Goal: Navigation & Orientation: Find specific page/section

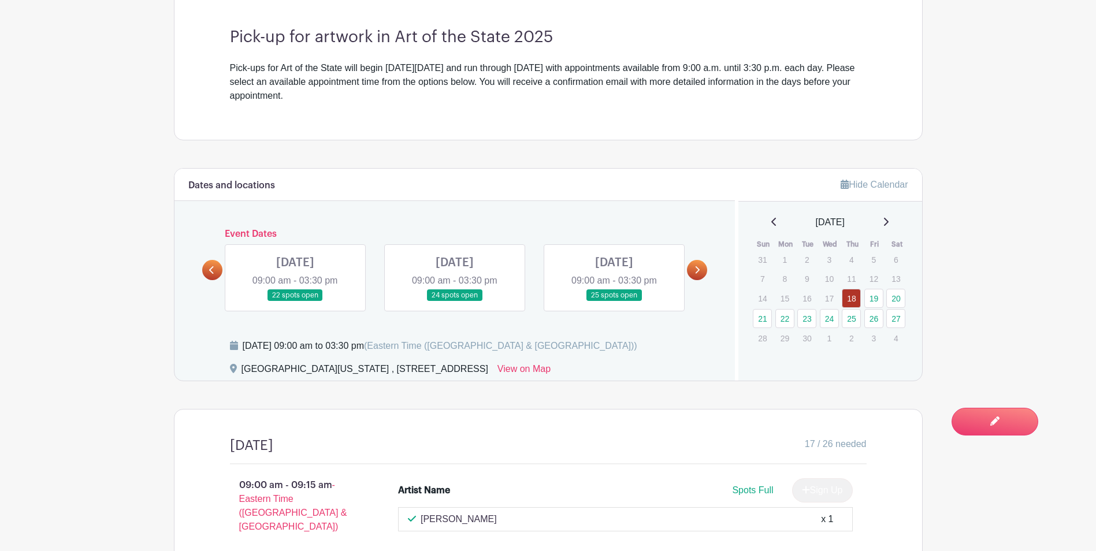
scroll to position [347, 0]
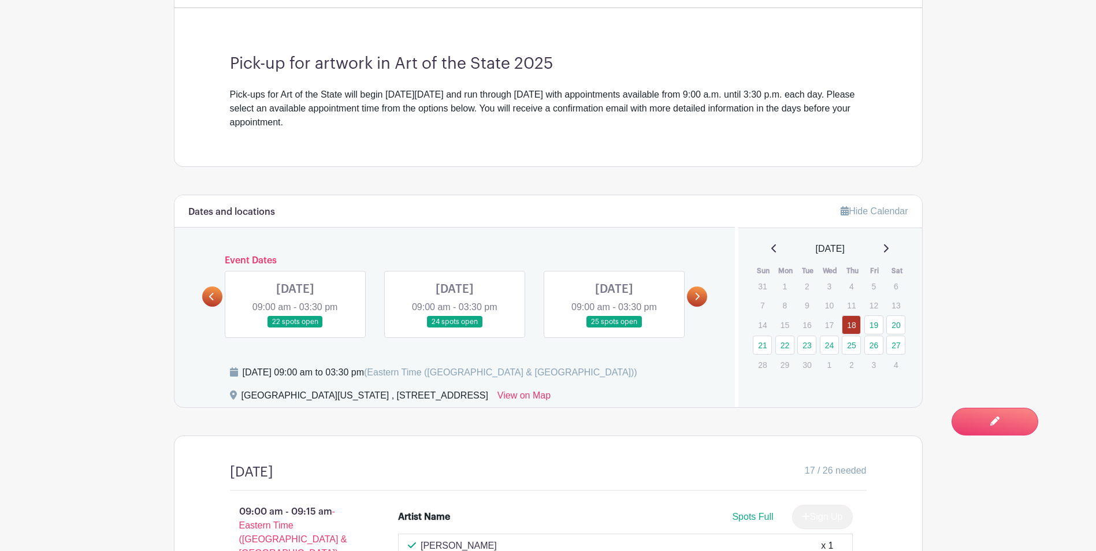
click at [214, 298] on icon at bounding box center [211, 296] width 5 height 9
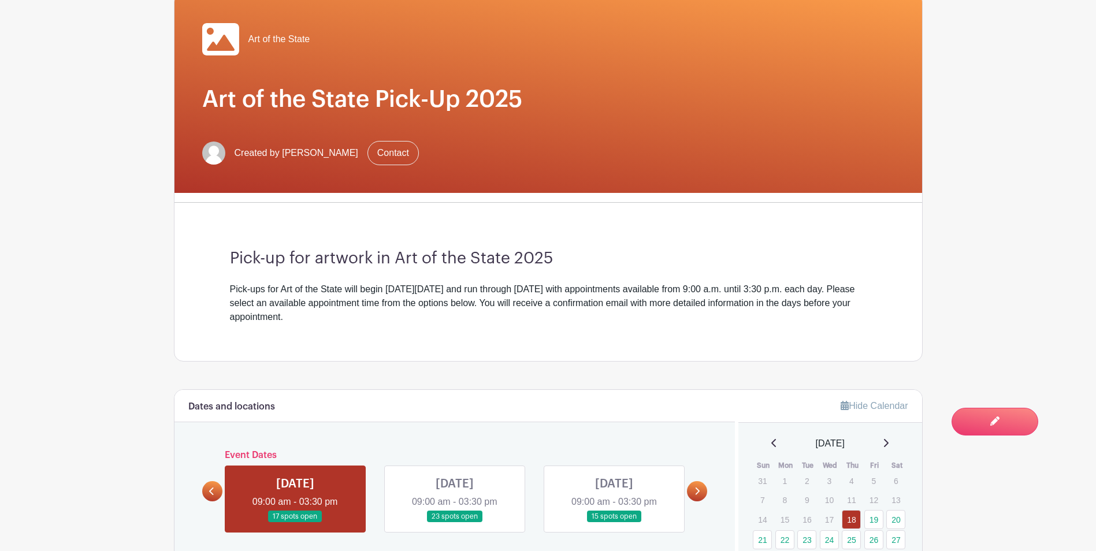
scroll to position [0, 0]
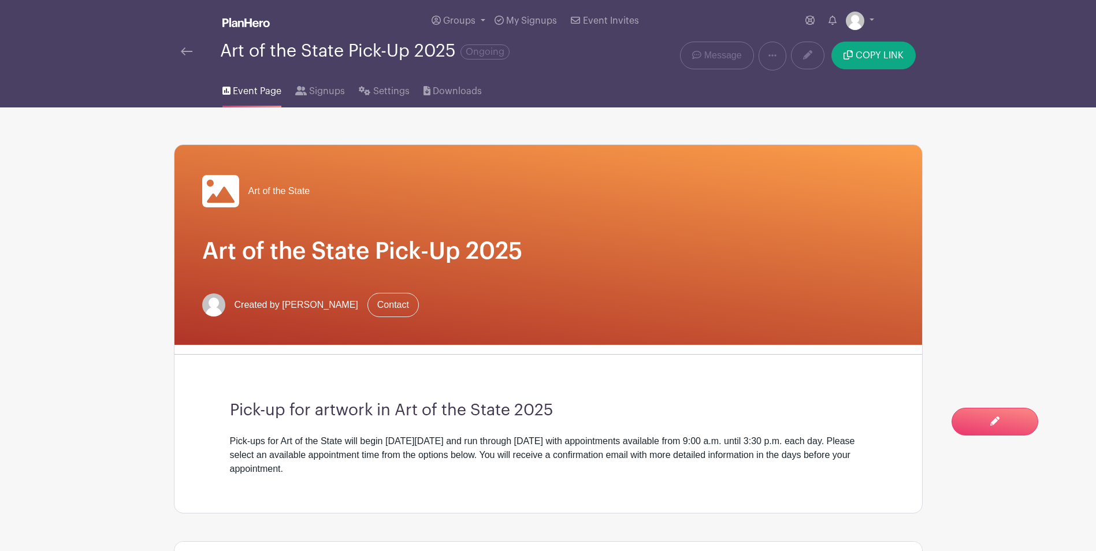
click at [194, 53] on div at bounding box center [200, 51] width 39 height 14
click at [188, 51] on img at bounding box center [187, 51] width 12 height 8
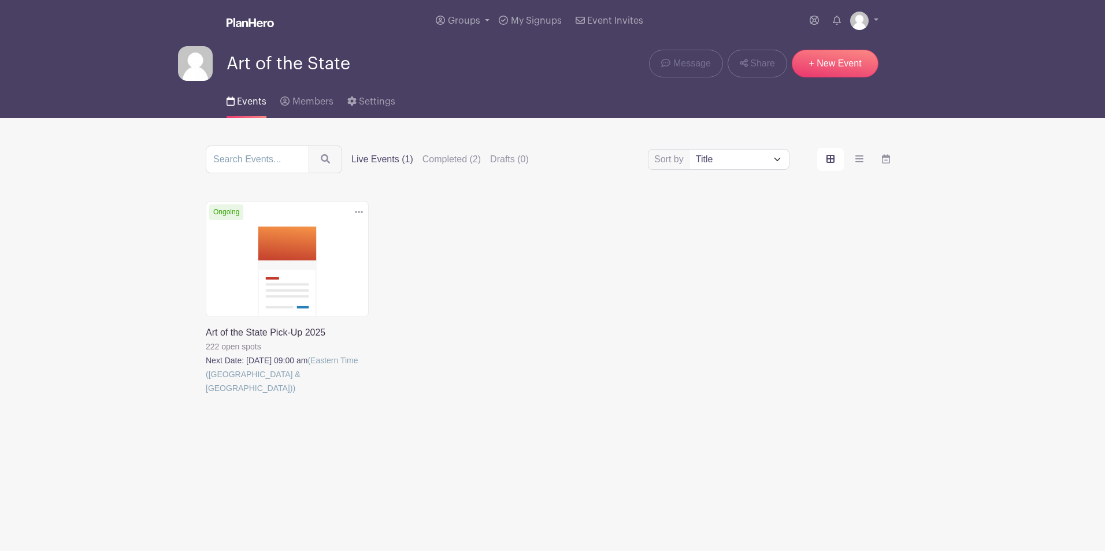
click at [206, 395] on link at bounding box center [206, 395] width 0 height 0
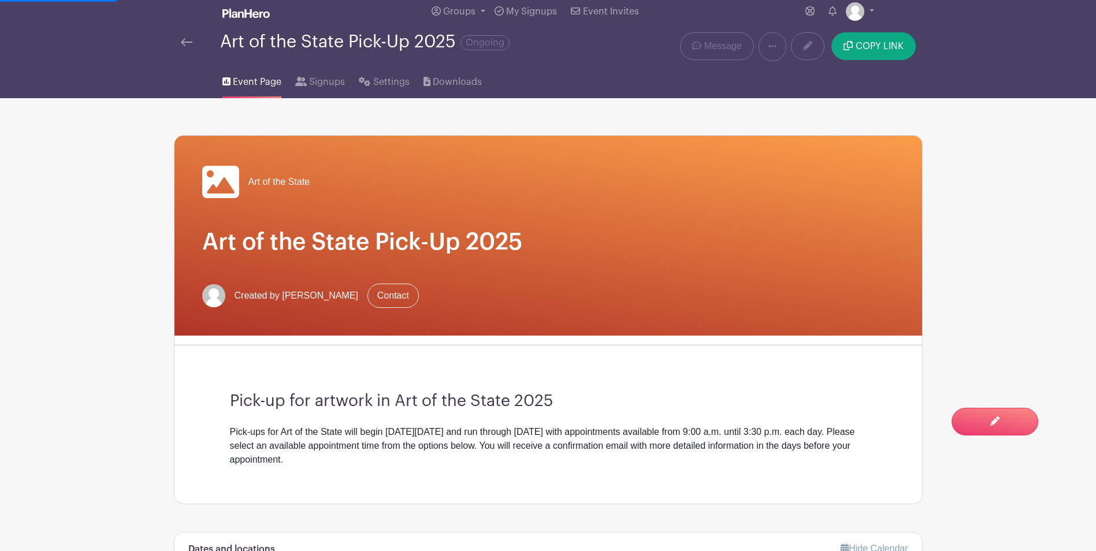
scroll to position [347, 0]
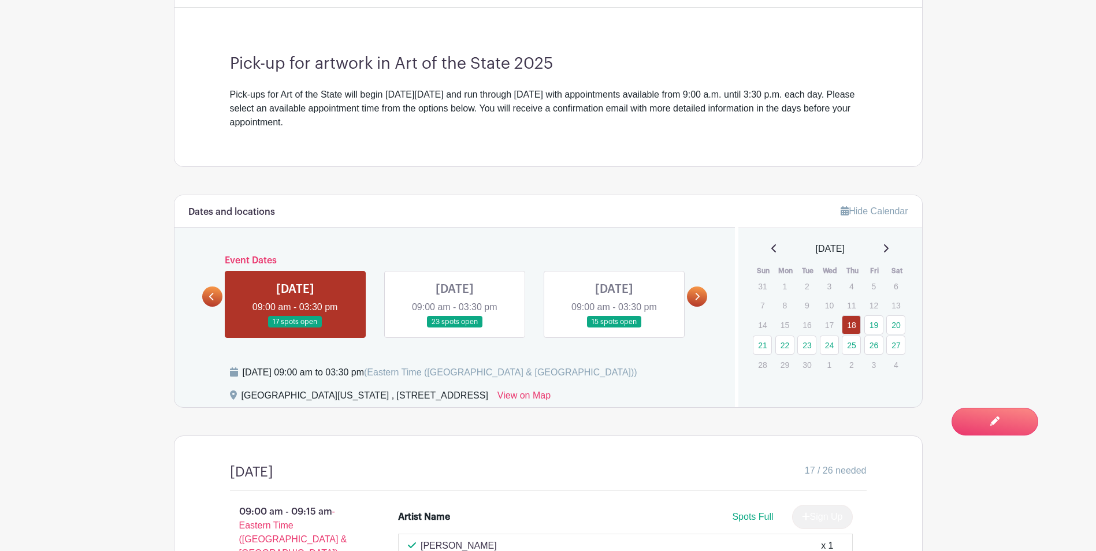
click at [701, 296] on link at bounding box center [697, 297] width 20 height 20
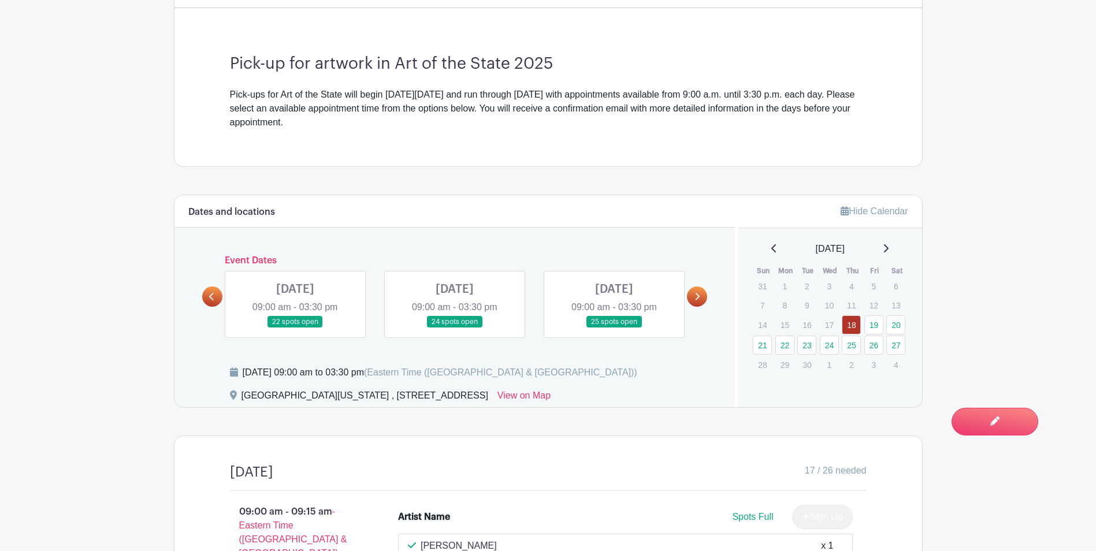
click at [695, 296] on icon at bounding box center [696, 296] width 5 height 9
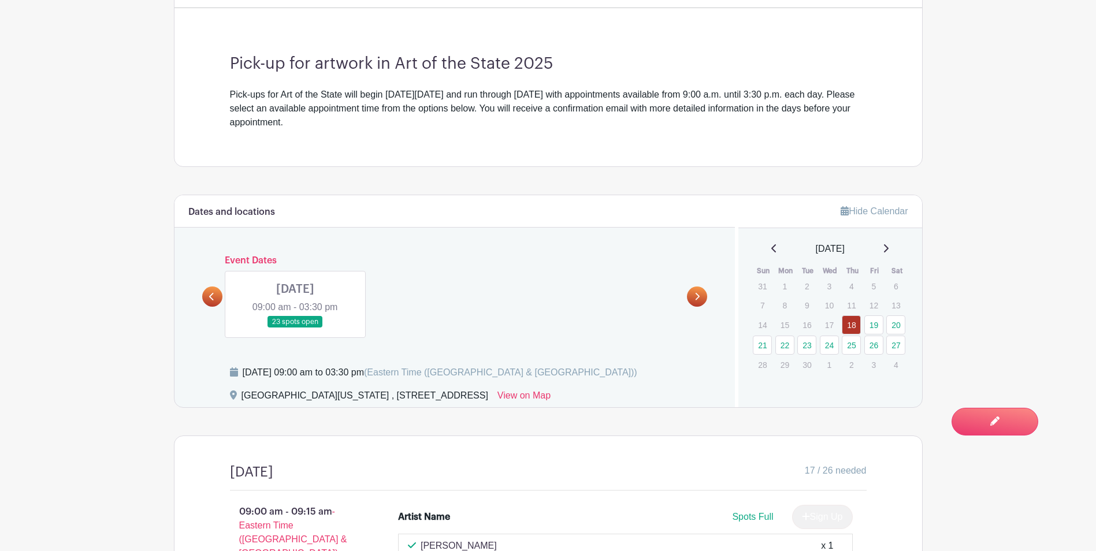
click at [217, 300] on link at bounding box center [212, 297] width 20 height 20
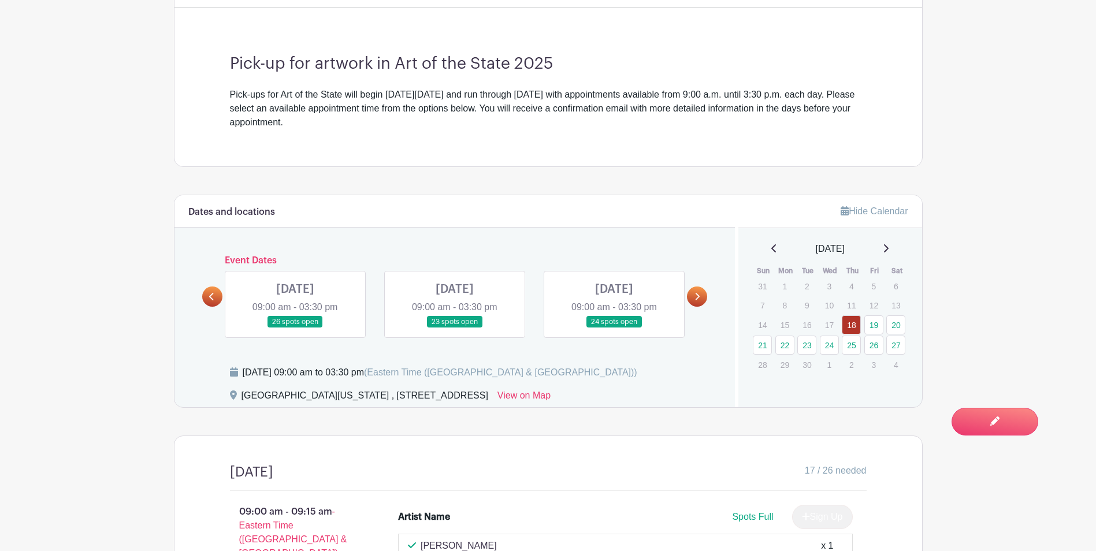
click at [217, 300] on link at bounding box center [212, 297] width 20 height 20
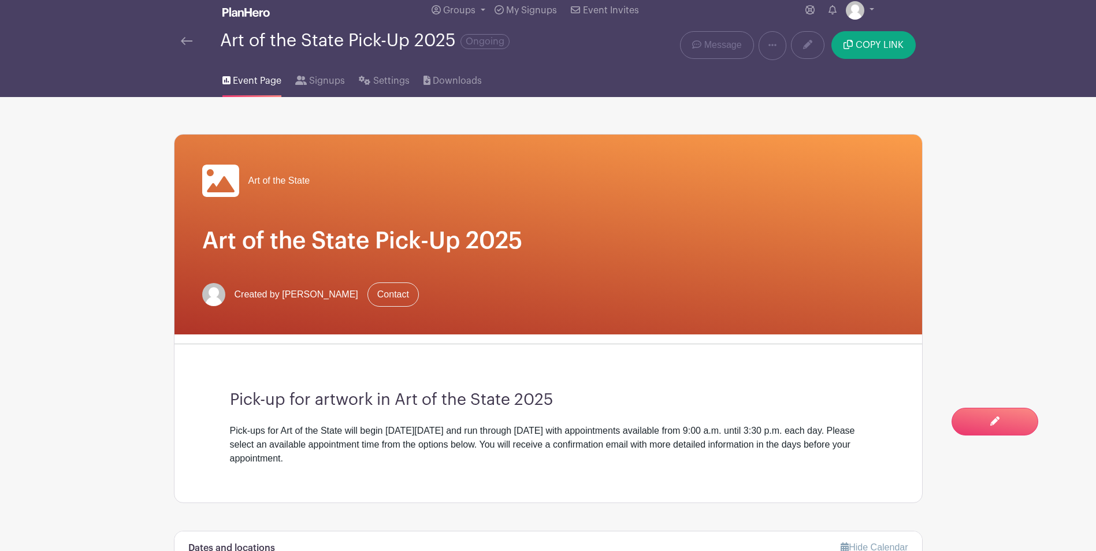
scroll to position [0, 0]
